Goal: Task Accomplishment & Management: Complete application form

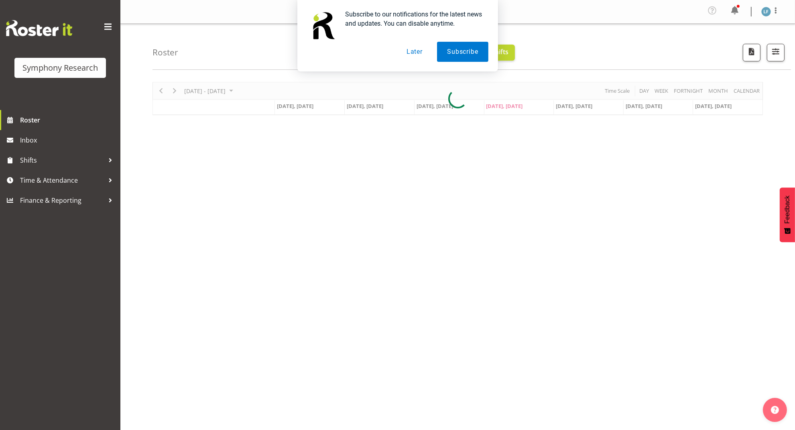
click at [414, 53] on button "Later" at bounding box center [414, 52] width 36 height 20
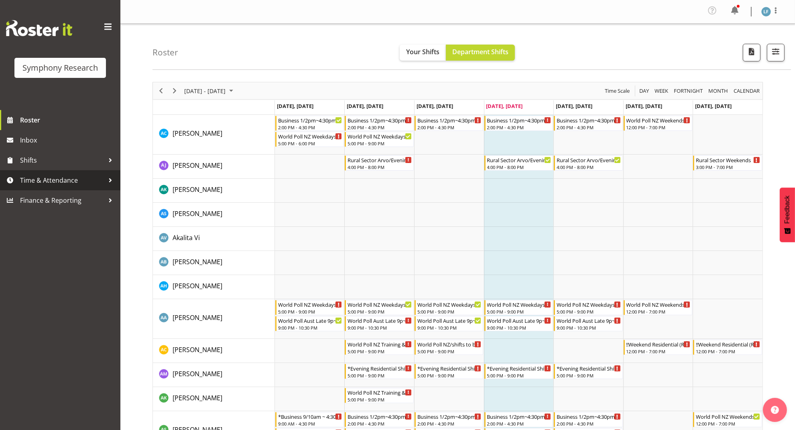
click at [69, 183] on span "Time & Attendance" at bounding box center [62, 180] width 84 height 12
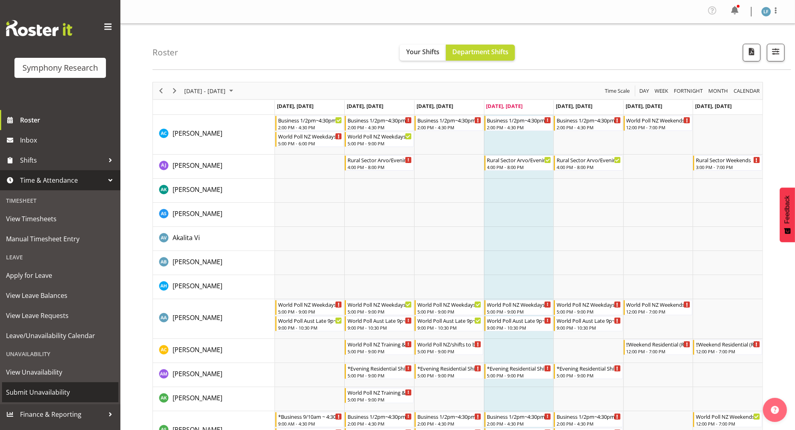
click at [44, 396] on span "Submit Unavailability" at bounding box center [60, 392] width 108 height 12
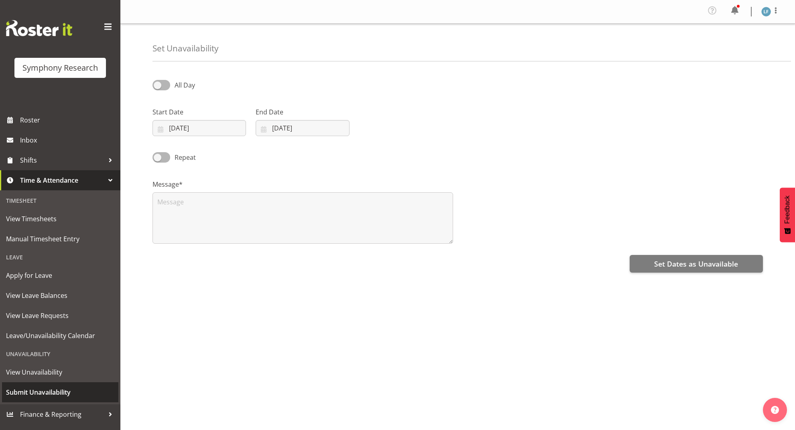
select select "8"
select select "2025"
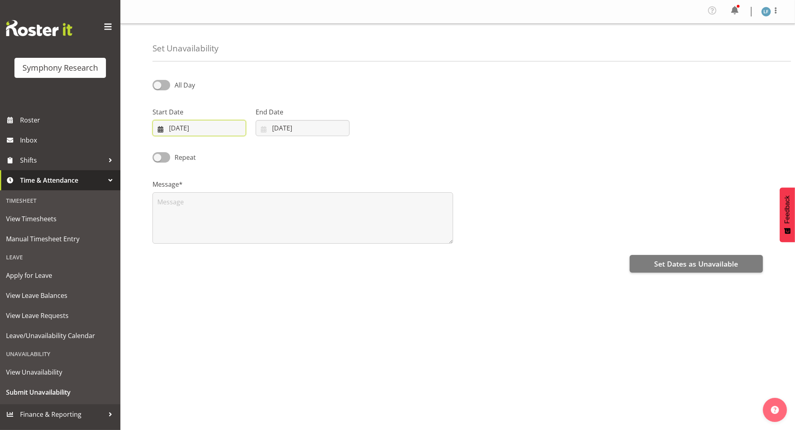
click at [192, 128] on input "04/09/2025" at bounding box center [198, 128] width 93 height 16
click at [184, 209] on span "8" at bounding box center [184, 209] width 3 height 8
type input "08/09/2025"
click at [300, 128] on input "04/09/2025" at bounding box center [301, 128] width 93 height 16
click at [288, 208] on span "8" at bounding box center [287, 209] width 3 height 8
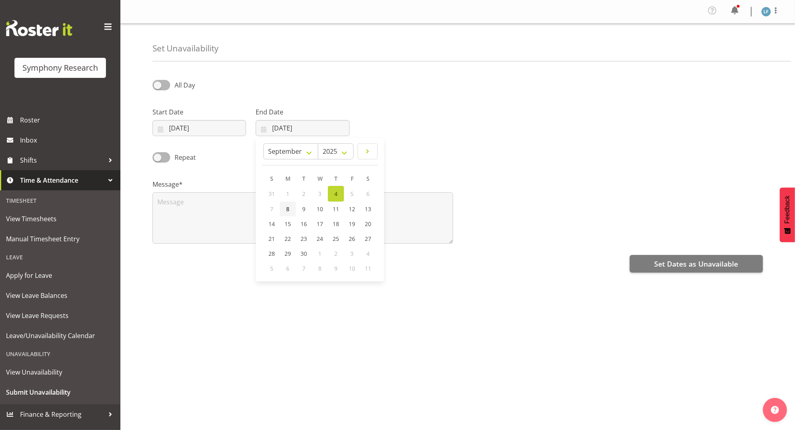
type input "08/09/2025"
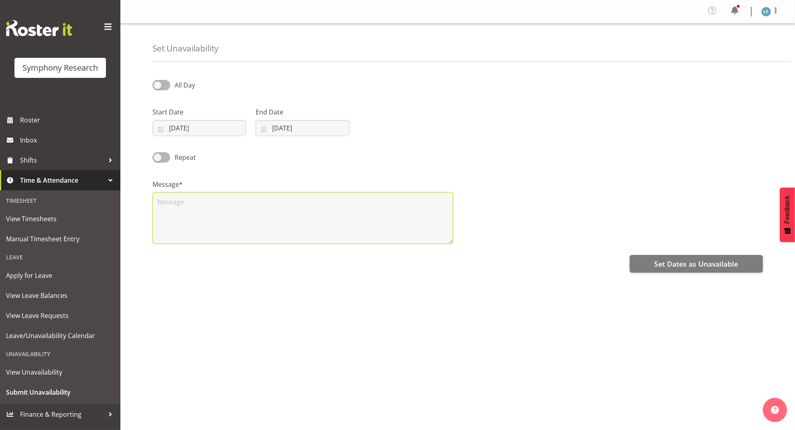
click at [225, 204] on textarea at bounding box center [302, 217] width 300 height 51
type textarea "A"
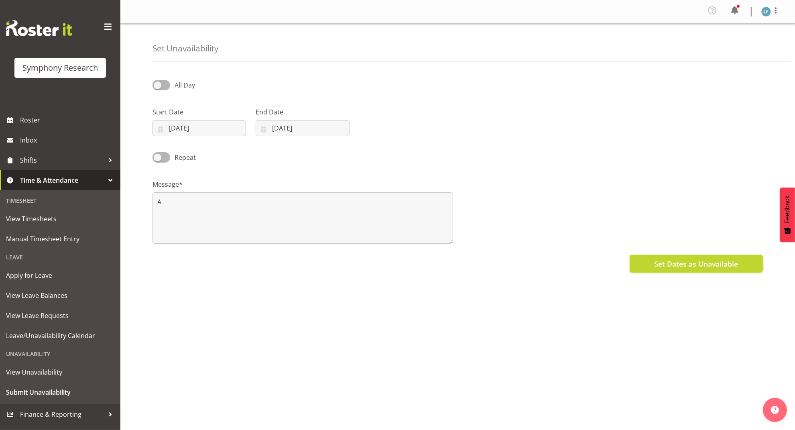
click at [683, 266] on span "Set Dates as Unavailable" at bounding box center [696, 263] width 84 height 10
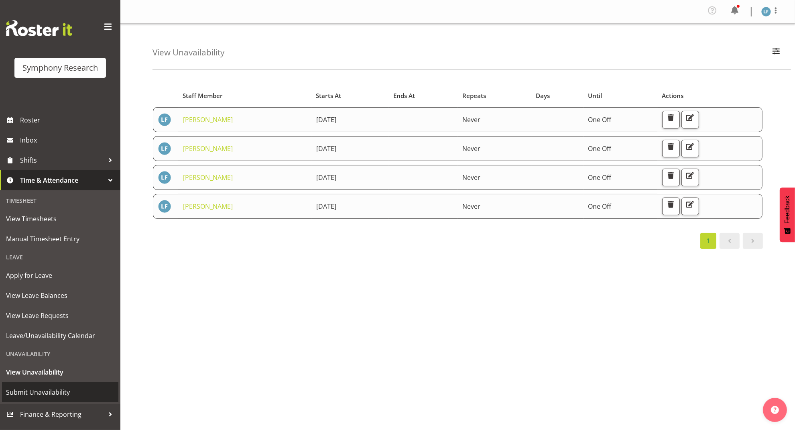
click at [62, 392] on span "Submit Unavailability" at bounding box center [60, 392] width 108 height 12
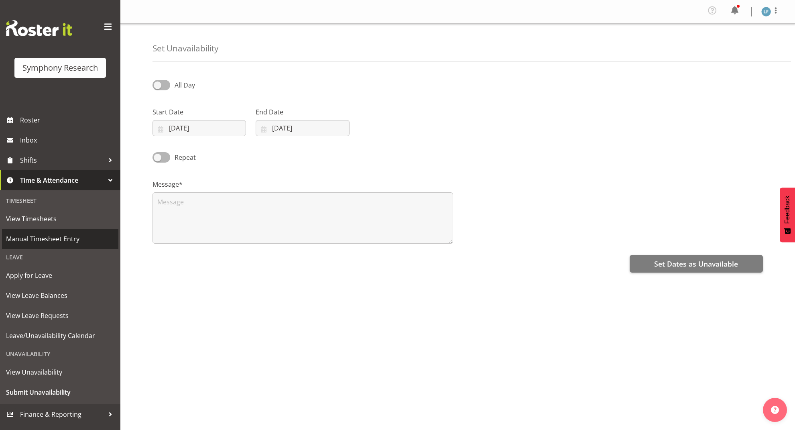
select select "8"
select select "2025"
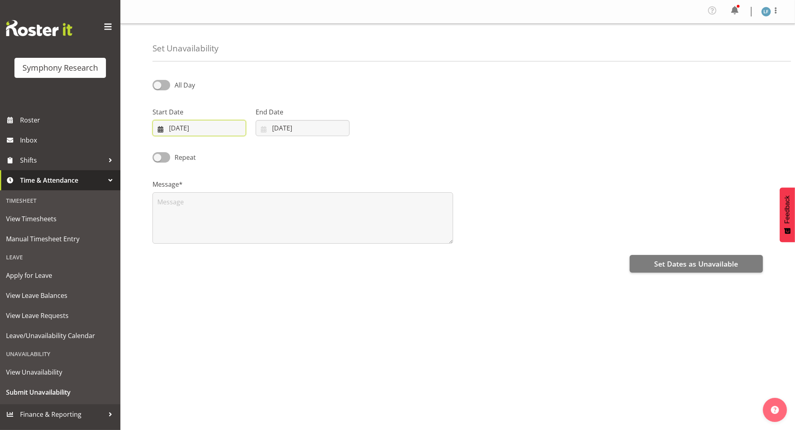
click at [180, 130] on input "04/09/2025" at bounding box center [198, 128] width 93 height 16
click at [216, 207] on span "10" at bounding box center [216, 209] width 6 height 8
click at [195, 130] on input "10/09/2025" at bounding box center [198, 128] width 93 height 16
click at [200, 207] on span "9" at bounding box center [200, 209] width 3 height 8
type input "09/09/2025"
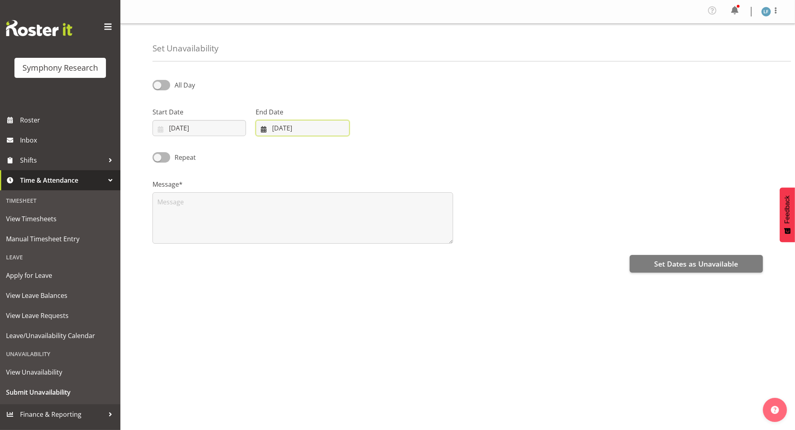
drag, startPoint x: 290, startPoint y: 127, endPoint x: 292, endPoint y: 133, distance: 6.7
click at [290, 126] on input "[DATE]" at bounding box center [301, 128] width 93 height 16
click at [302, 209] on span "9" at bounding box center [303, 209] width 3 height 8
type input "09/09/2025"
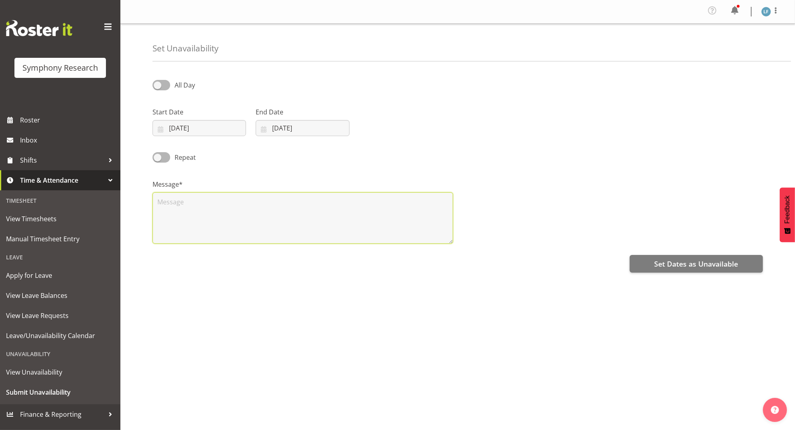
click at [270, 220] on textarea at bounding box center [302, 217] width 300 height 51
type textarea "A"
click at [158, 83] on span at bounding box center [161, 85] width 18 height 10
click at [158, 83] on input "All Day" at bounding box center [154, 84] width 5 height 5
checkbox input "true"
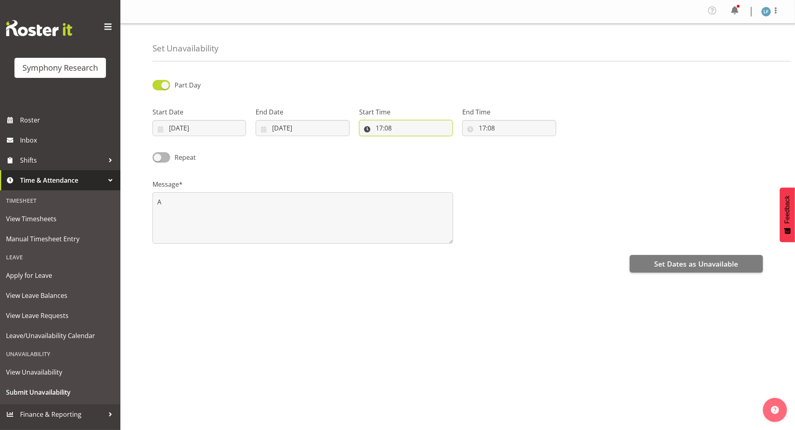
click at [389, 130] on input "17:08" at bounding box center [405, 128] width 93 height 16
click at [413, 152] on select "00 01 02 03 04 05 06 07 08 09 10 11 12 13 14 15 16 17 18 19 20 21 22 23" at bounding box center [414, 149] width 18 height 16
select select "16"
click at [405, 142] on select "00 01 02 03 04 05 06 07 08 09 10 11 12 13 14 15 16 17 18 19 20 21 22 23" at bounding box center [414, 149] width 18 height 16
type input "16:08"
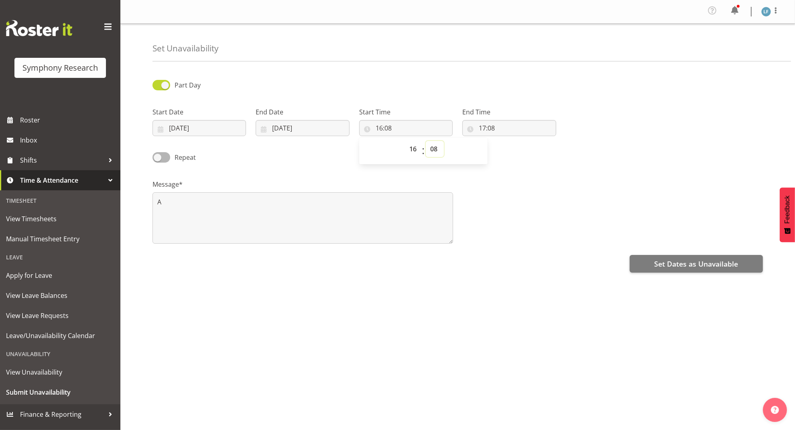
click at [437, 149] on select "00 01 02 03 04 05 06 07 08 09 10 11 12 13 14 15 16 17 18 19 20 21 22 23 24 25 2…" at bounding box center [435, 149] width 18 height 16
select select "0"
click at [426, 142] on select "00 01 02 03 04 05 06 07 08 09 10 11 12 13 14 15 16 17 18 19 20 21 22 23 24 25 2…" at bounding box center [435, 149] width 18 height 16
type input "16:00"
click at [488, 128] on input "17:08" at bounding box center [508, 128] width 93 height 16
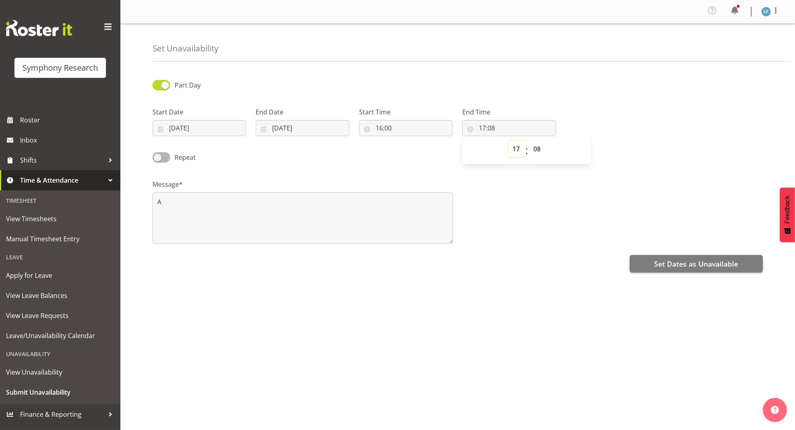
click at [515, 150] on select "00 01 02 03 04 05 06 07 08 09 10 11 12 13 14 15 16 17 18 19 20 21 22 23" at bounding box center [517, 149] width 18 height 16
select select "21"
click at [508, 142] on select "00 01 02 03 04 05 06 07 08 09 10 11 12 13 14 15 16 17 18 19 20 21 22 23" at bounding box center [517, 149] width 18 height 16
type input "21:08"
click at [535, 146] on select "00 01 02 03 04 05 06 07 08 09 10 11 12 13 14 15 16 17 18 19 20 21 22 23 24 25 2…" at bounding box center [538, 149] width 18 height 16
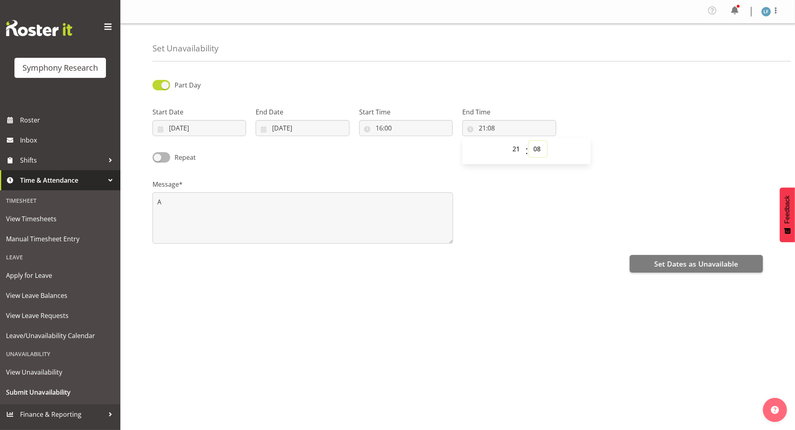
select select "0"
click at [529, 142] on select "00 01 02 03 04 05 06 07 08 09 10 11 12 13 14 15 16 17 18 19 20 21 22 23 24 25 2…" at bounding box center [538, 149] width 18 height 16
type input "21:00"
click at [668, 263] on span "Set Dates as Unavailable" at bounding box center [696, 263] width 84 height 10
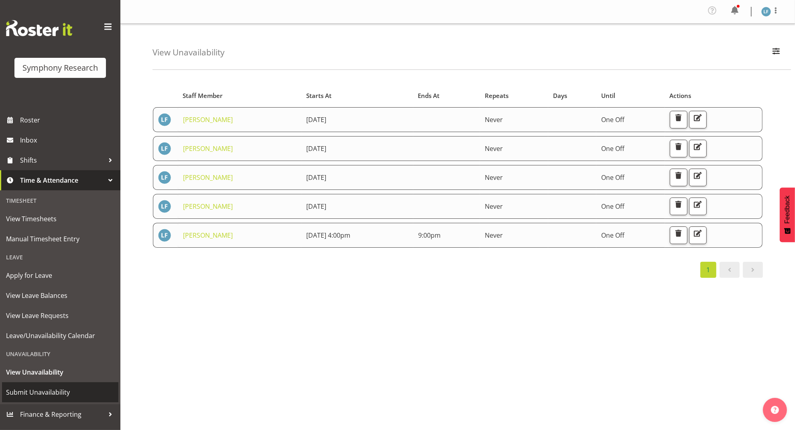
click at [47, 388] on span "Submit Unavailability" at bounding box center [60, 392] width 108 height 12
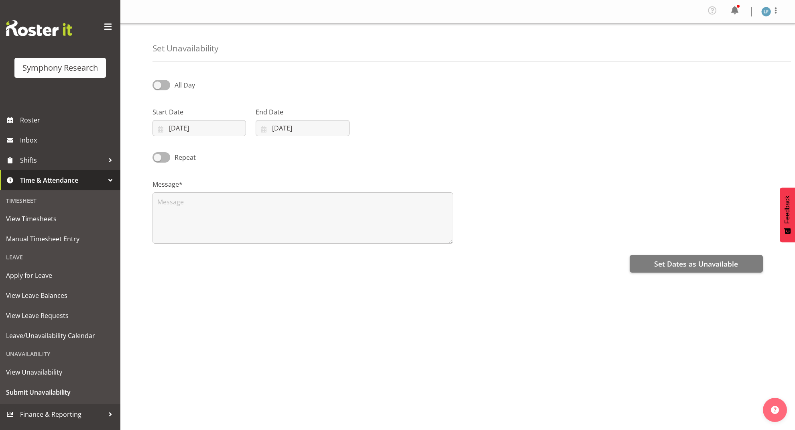
select select "8"
select select "2025"
click at [177, 126] on input "[DATE]" at bounding box center [198, 128] width 93 height 16
click at [215, 210] on span "10" at bounding box center [216, 209] width 6 height 8
type input "[DATE]"
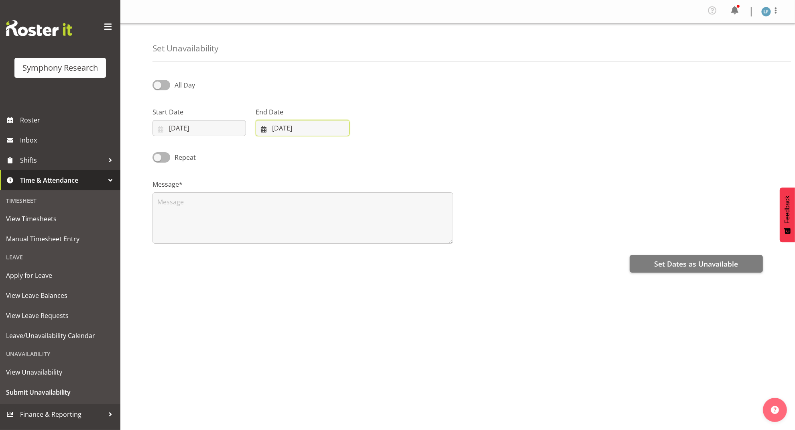
click at [286, 135] on input "[DATE]" at bounding box center [301, 128] width 93 height 16
click at [322, 211] on span "10" at bounding box center [319, 209] width 6 height 8
type input "[DATE]"
click at [160, 81] on span at bounding box center [161, 85] width 18 height 10
click at [158, 82] on input "All Day" at bounding box center [154, 84] width 5 height 5
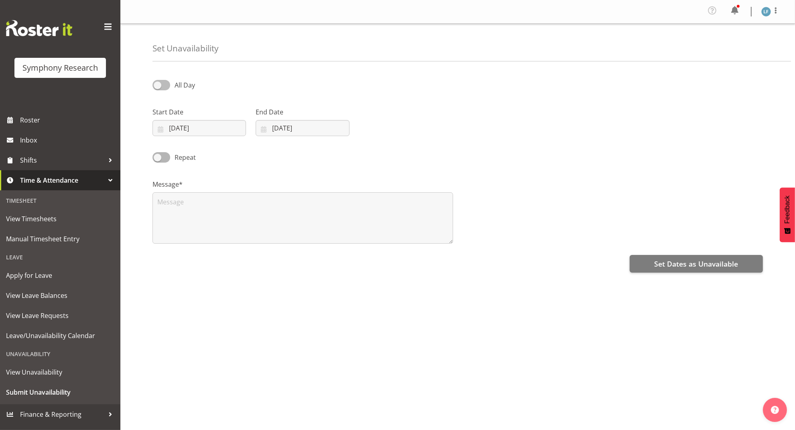
checkbox input "true"
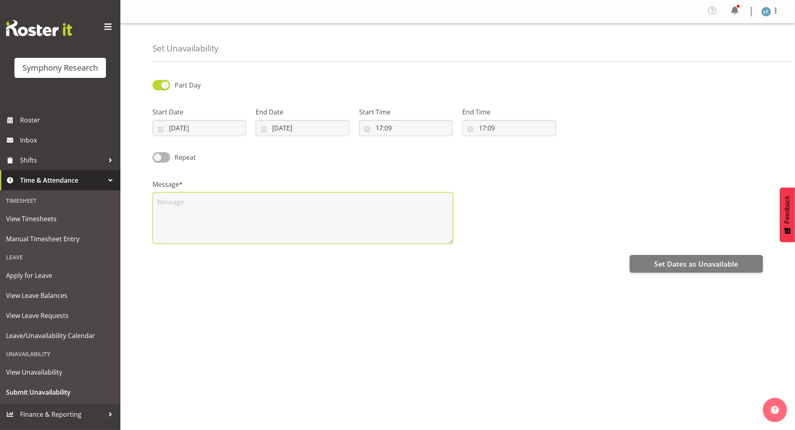
click at [215, 222] on textarea at bounding box center [302, 217] width 300 height 51
type textarea "A"
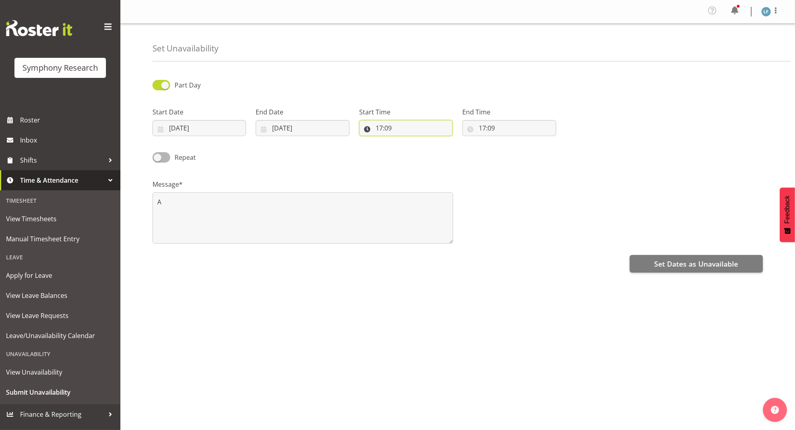
click at [389, 130] on input "17:09" at bounding box center [405, 128] width 93 height 16
click at [413, 152] on select "00 01 02 03 04 05 06 07 08 09 10 11 12 13 14 15 16 17 18 19 20 21 22 23" at bounding box center [414, 149] width 18 height 16
select select "9"
click at [405, 142] on select "00 01 02 03 04 05 06 07 08 09 10 11 12 13 14 15 16 17 18 19 20 21 22 23" at bounding box center [414, 149] width 18 height 16
type input "09:09"
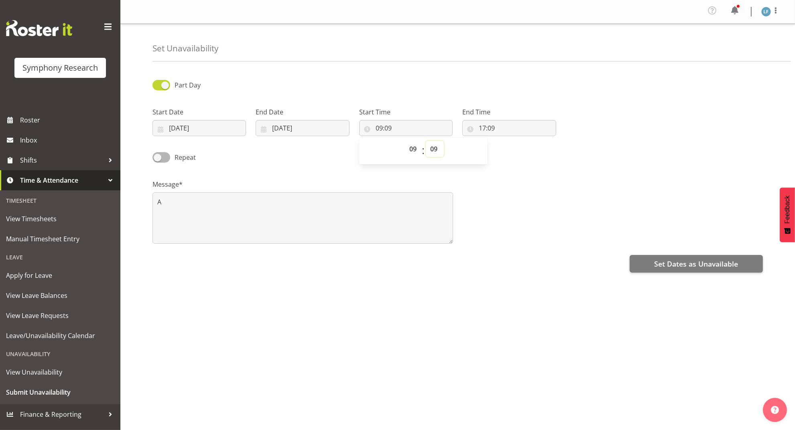
click at [431, 150] on select "00 01 02 03 04 05 06 07 08 09 10 11 12 13 14 15 16 17 18 19 20 21 22 23 24 25 2…" at bounding box center [435, 149] width 18 height 16
select select "0"
click at [426, 142] on select "00 01 02 03 04 05 06 07 08 09 10 11 12 13 14 15 16 17 18 19 20 21 22 23 24 25 2…" at bounding box center [435, 149] width 18 height 16
type input "09:00"
click at [492, 123] on input "17:09" at bounding box center [508, 128] width 93 height 16
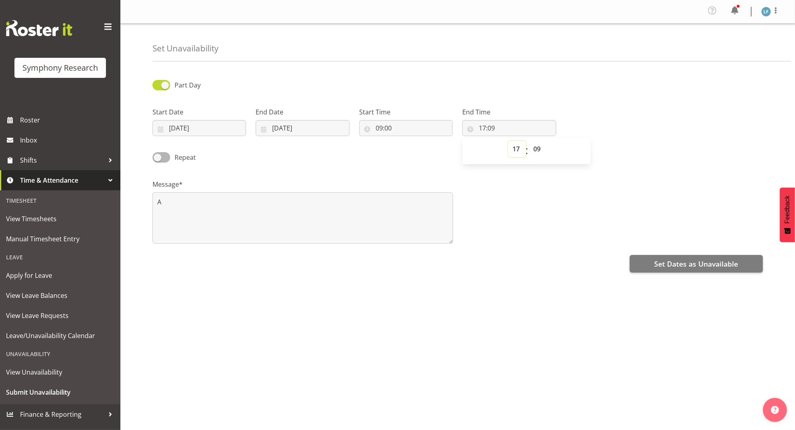
click at [512, 146] on select "00 01 02 03 04 05 06 07 08 09 10 11 12 13 14 15 16 17 18 19 20 21 22 23" at bounding box center [517, 149] width 18 height 16
select select "16"
click at [508, 142] on select "00 01 02 03 04 05 06 07 08 09 10 11 12 13 14 15 16 17 18 19 20 21 22 23" at bounding box center [517, 149] width 18 height 16
type input "16:09"
click at [536, 145] on select "00 01 02 03 04 05 06 07 08 09 10 11 12 13 14 15 16 17 18 19 20 21 22 23 24 25 2…" at bounding box center [538, 149] width 18 height 16
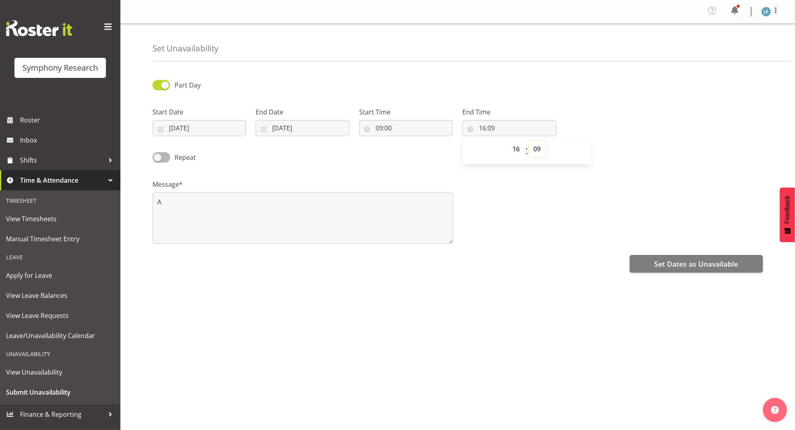
select select "0"
click at [529, 142] on select "00 01 02 03 04 05 06 07 08 09 10 11 12 13 14 15 16 17 18 19 20 21 22 23 24 25 2…" at bounding box center [538, 149] width 18 height 16
type input "16:00"
click at [701, 262] on span "Set Dates as Unavailable" at bounding box center [696, 263] width 84 height 10
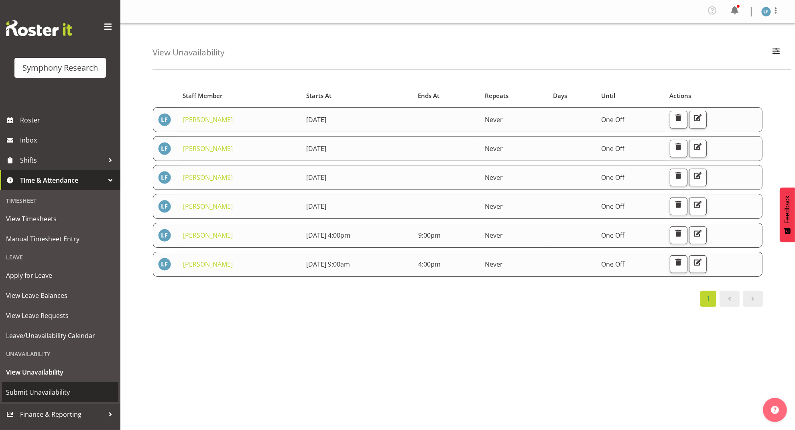
click at [38, 391] on span "Submit Unavailability" at bounding box center [60, 392] width 108 height 12
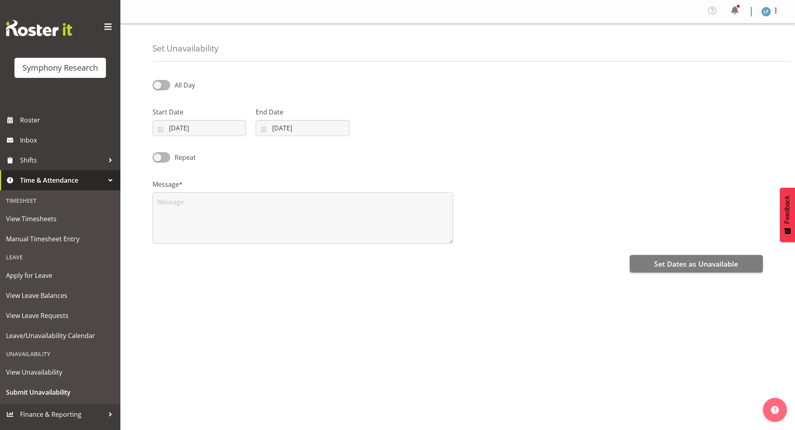
select select "8"
select select "2025"
click at [197, 125] on input "[DATE]" at bounding box center [198, 128] width 93 height 16
click at [235, 207] on link "11" at bounding box center [233, 208] width 16 height 15
type input "[DATE]"
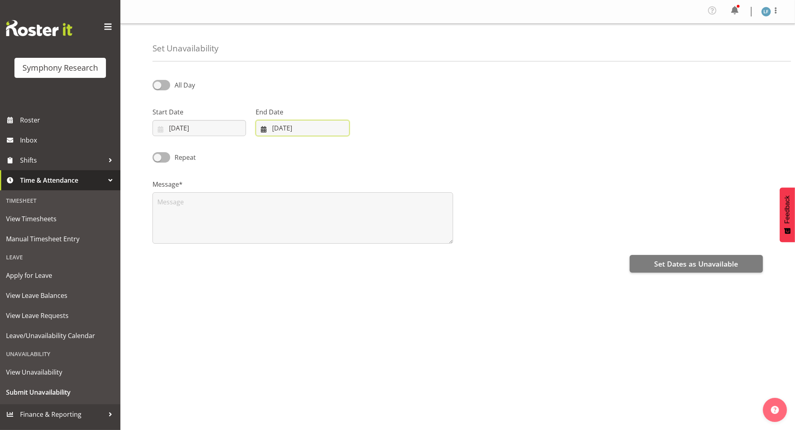
drag, startPoint x: 298, startPoint y: 128, endPoint x: 306, endPoint y: 145, distance: 19.0
click at [298, 131] on input "[DATE]" at bounding box center [301, 128] width 93 height 16
click at [332, 209] on span "11" at bounding box center [335, 209] width 6 height 8
type input "[DATE]"
click at [158, 87] on span at bounding box center [161, 85] width 18 height 10
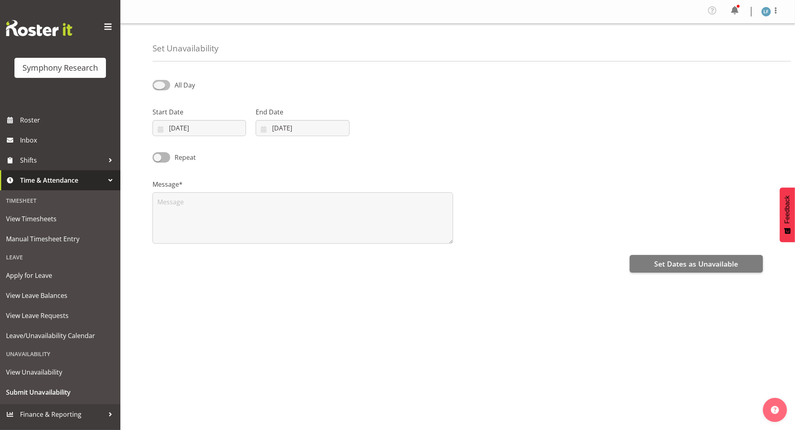
click at [158, 87] on input "All Day" at bounding box center [154, 84] width 5 height 5
checkbox input "true"
select select "17"
select select "13"
click at [367, 128] on input "17:13" at bounding box center [405, 128] width 93 height 16
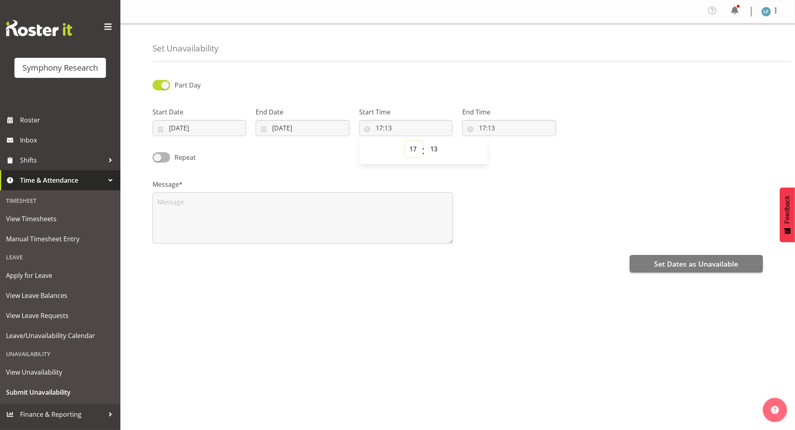
drag, startPoint x: 413, startPoint y: 150, endPoint x: 415, endPoint y: 154, distance: 4.7
click at [413, 152] on select "00 01 02 03 04 05 06 07 08 09 10 11 12 13 14 15 16 17 18 19 20 21 22 23" at bounding box center [414, 149] width 18 height 16
select select "16"
click at [405, 142] on select "00 01 02 03 04 05 06 07 08 09 10 11 12 13 14 15 16 17 18 19 20 21 22 23" at bounding box center [414, 149] width 18 height 16
type input "16:13"
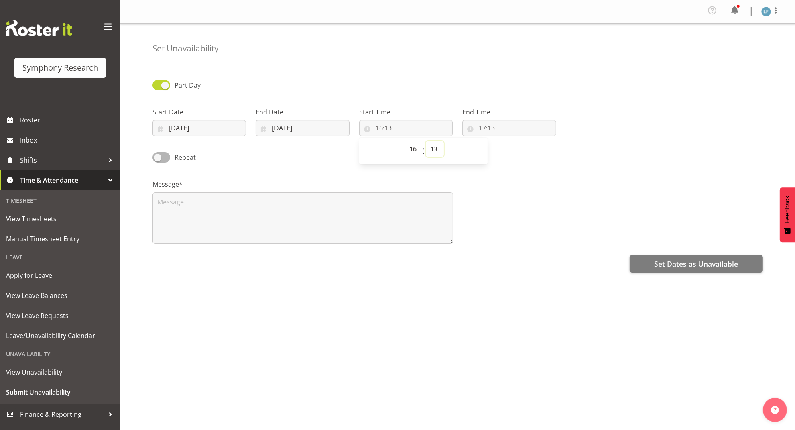
drag, startPoint x: 439, startPoint y: 150, endPoint x: 440, endPoint y: 154, distance: 4.9
click at [439, 150] on select "00 01 02 03 04 05 06 07 08 09 10 11 12 13 14 15 16 17 18 19 20 21 22 23 24 25 2…" at bounding box center [435, 149] width 18 height 16
select select "0"
click at [426, 142] on select "00 01 02 03 04 05 06 07 08 09 10 11 12 13 14 15 16 17 18 19 20 21 22 23 24 25 2…" at bounding box center [435, 149] width 18 height 16
type input "16:00"
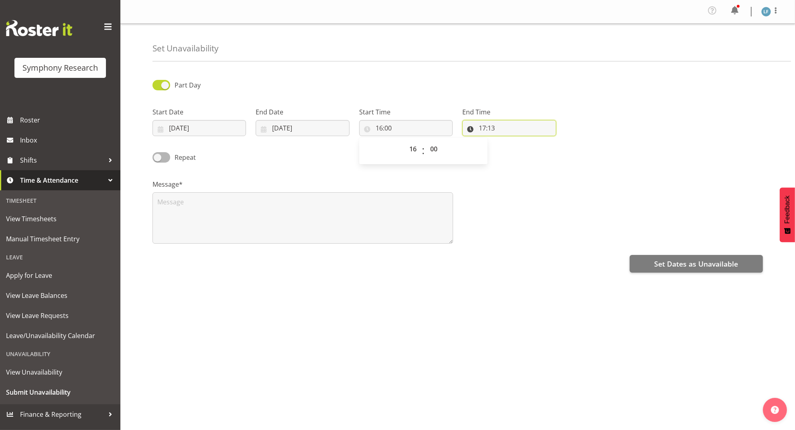
click at [482, 126] on input "17:13" at bounding box center [508, 128] width 93 height 16
drag, startPoint x: 513, startPoint y: 143, endPoint x: 515, endPoint y: 147, distance: 4.2
click at [513, 144] on select "00 01 02 03 04 05 06 07 08 09 10 11 12 13 14 15 16 17 18 19 20 21 22 23" at bounding box center [517, 149] width 18 height 16
select select "21"
click at [508, 142] on select "00 01 02 03 04 05 06 07 08 09 10 11 12 13 14 15 16 17 18 19 20 21 22 23" at bounding box center [517, 149] width 18 height 16
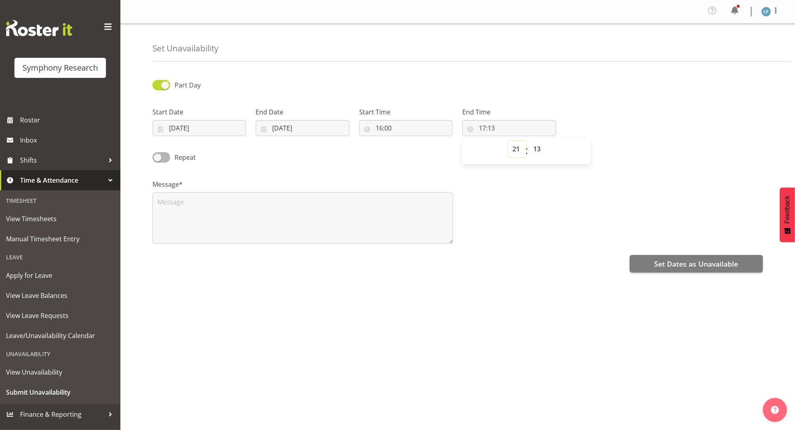
type input "21:13"
click at [538, 149] on select "00 01 02 03 04 05 06 07 08 09 10 11 12 13 14 15 16 17 18 19 20 21 22 23 24 25 2…" at bounding box center [538, 149] width 18 height 16
select select "0"
click at [529, 142] on select "00 01 02 03 04 05 06 07 08 09 10 11 12 13 14 15 16 17 18 19 20 21 22 23 24 25 2…" at bounding box center [538, 149] width 18 height 16
type input "21:00"
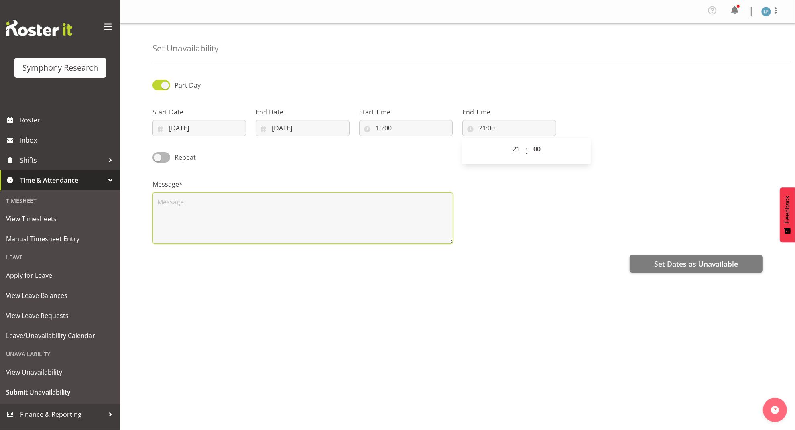
click at [198, 227] on textarea at bounding box center [302, 217] width 300 height 51
type textarea "A"
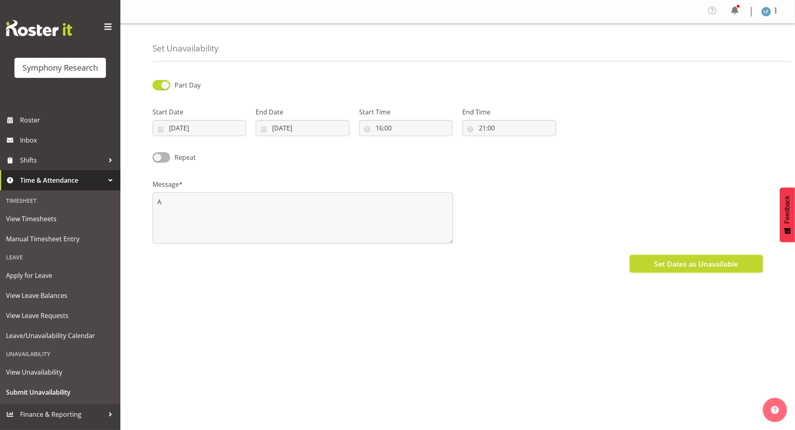
click at [659, 263] on span "Set Dates as Unavailable" at bounding box center [696, 263] width 84 height 10
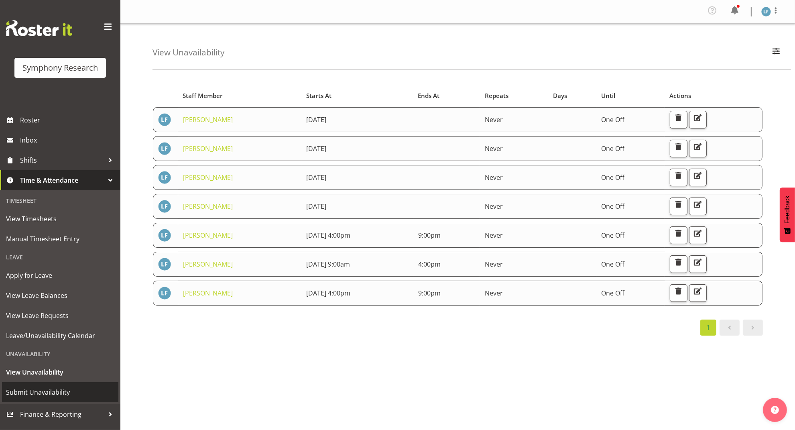
click at [55, 391] on span "Submit Unavailability" at bounding box center [60, 392] width 108 height 12
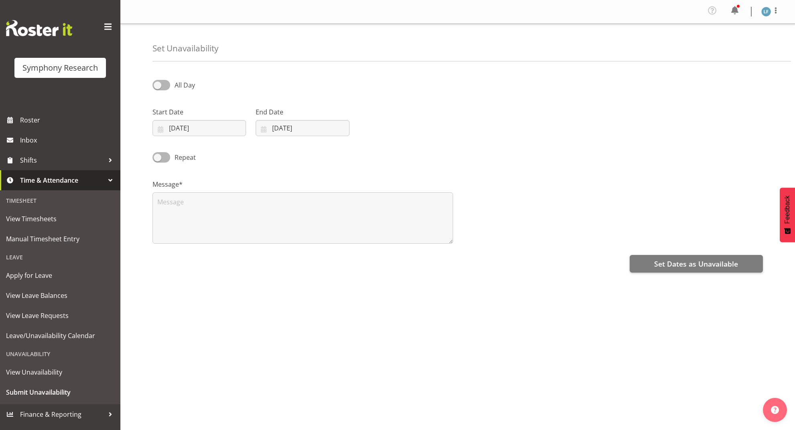
select select "8"
select select "2025"
click at [179, 130] on input "04/09/2025" at bounding box center [198, 128] width 93 height 16
click at [249, 210] on span "12" at bounding box center [248, 209] width 6 height 8
type input "12/09/2025"
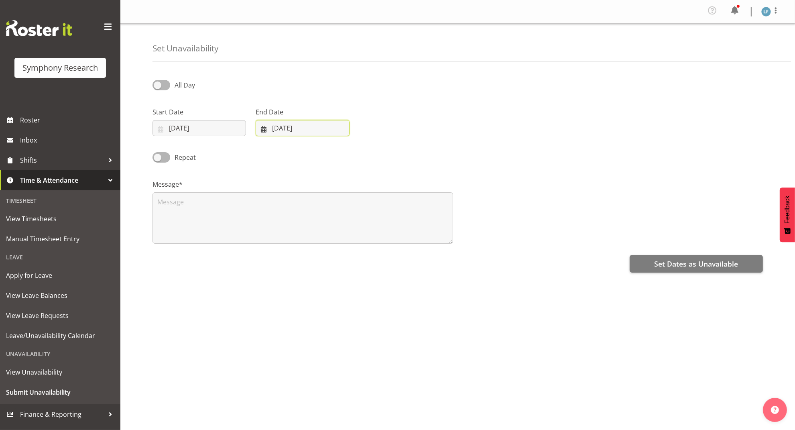
drag, startPoint x: 287, startPoint y: 125, endPoint x: 302, endPoint y: 146, distance: 25.9
click at [287, 126] on input "04/09/2025" at bounding box center [301, 128] width 93 height 16
click at [355, 209] on link "12" at bounding box center [352, 208] width 16 height 15
type input "12/09/2025"
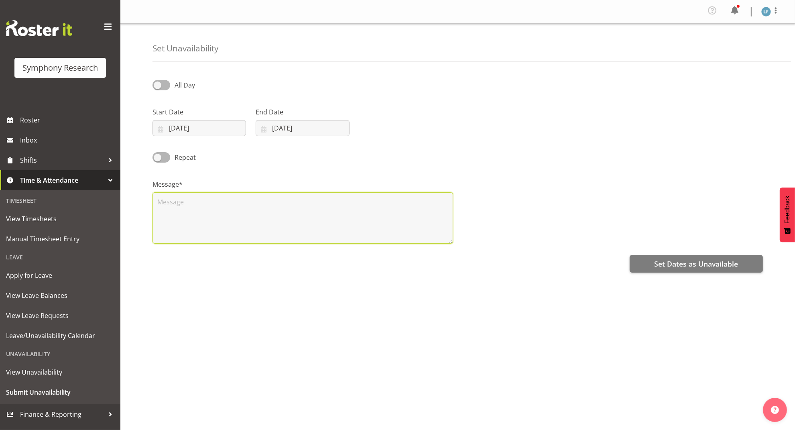
click at [272, 227] on textarea at bounding box center [302, 217] width 300 height 51
type textarea "A"
click at [684, 265] on span "Set Dates as Unavailable" at bounding box center [696, 263] width 84 height 10
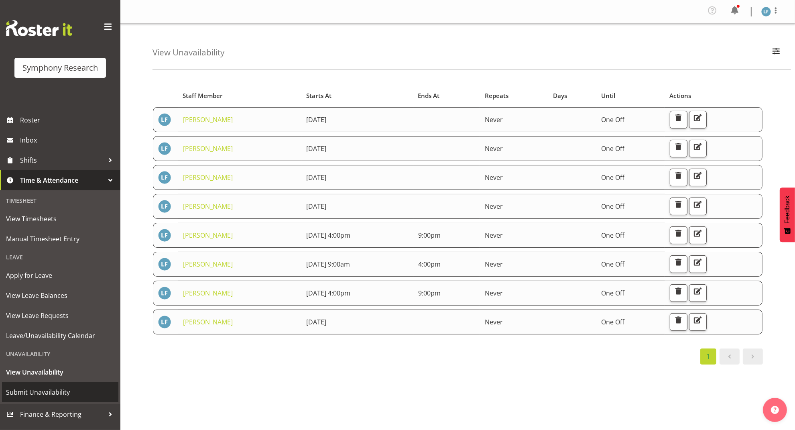
click at [61, 395] on span "Submit Unavailability" at bounding box center [60, 392] width 108 height 12
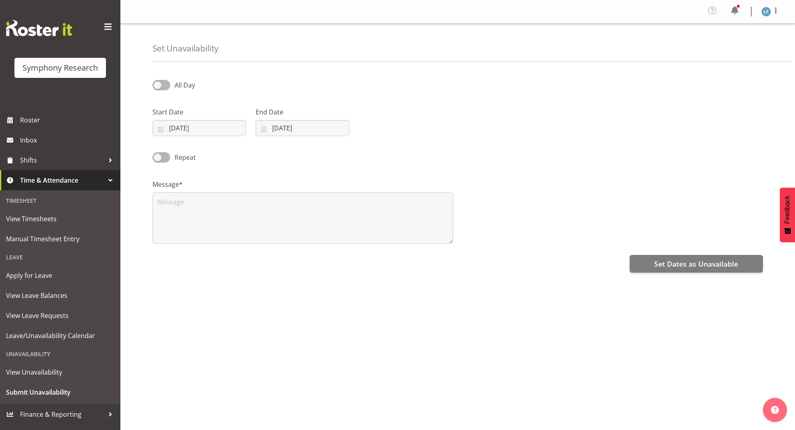
select select "8"
select select "2025"
click at [190, 125] on input "04/09/2025" at bounding box center [198, 128] width 93 height 16
click at [172, 225] on link "14" at bounding box center [168, 223] width 16 height 15
type input "14/09/2025"
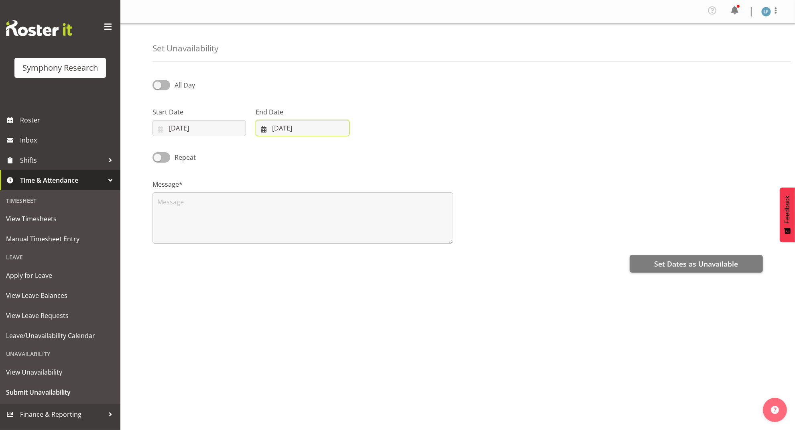
click at [281, 128] on input "04/09/2025" at bounding box center [301, 128] width 93 height 16
click at [269, 221] on span "14" at bounding box center [271, 224] width 6 height 8
type input "14/09/2025"
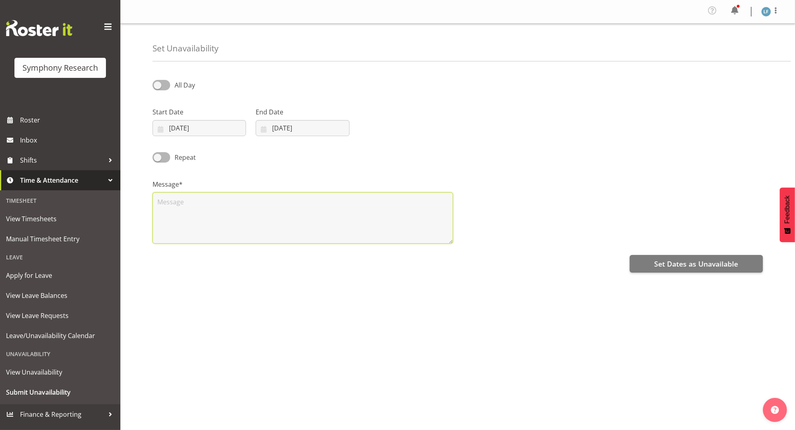
click at [328, 225] on textarea at bounding box center [302, 217] width 300 height 51
type textarea "A"
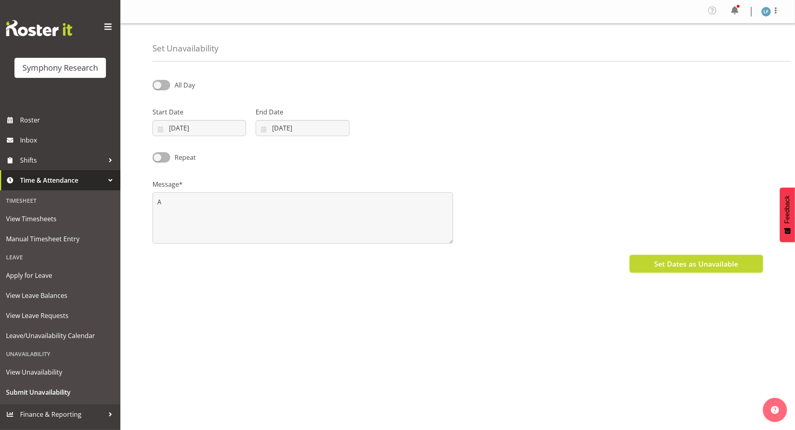
click at [689, 265] on span "Set Dates as Unavailable" at bounding box center [696, 263] width 84 height 10
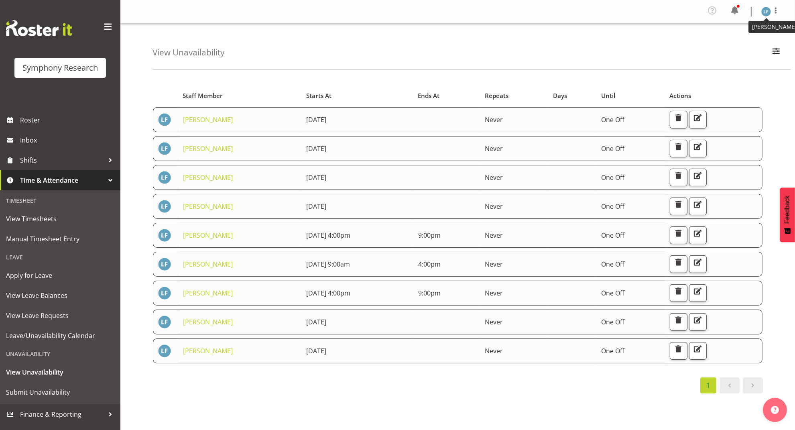
click at [766, 11] on img at bounding box center [766, 12] width 10 height 10
click at [739, 42] on link "Log Out" at bounding box center [741, 44] width 77 height 14
